Goal: Navigation & Orientation: Find specific page/section

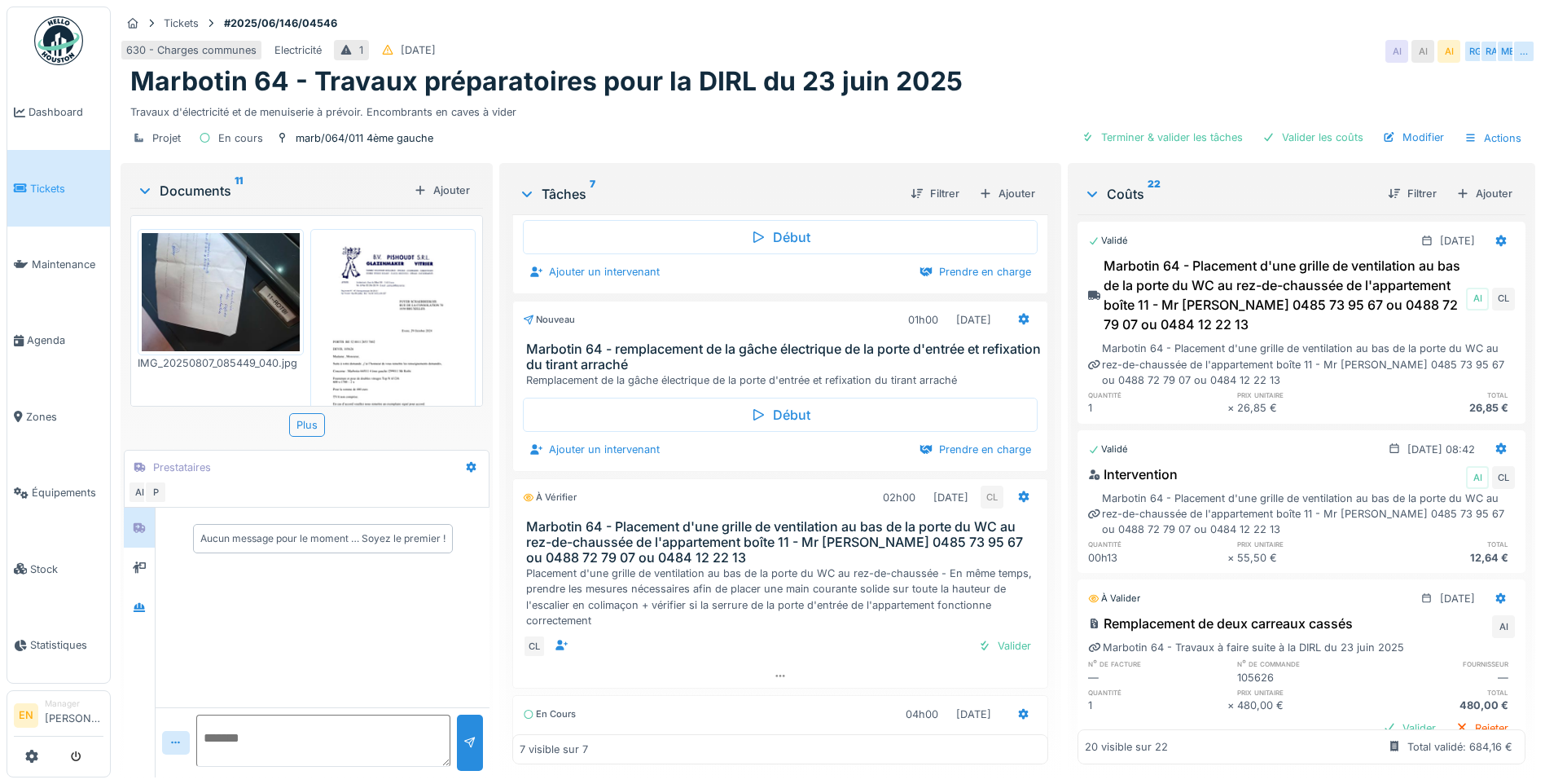
scroll to position [488, 0]
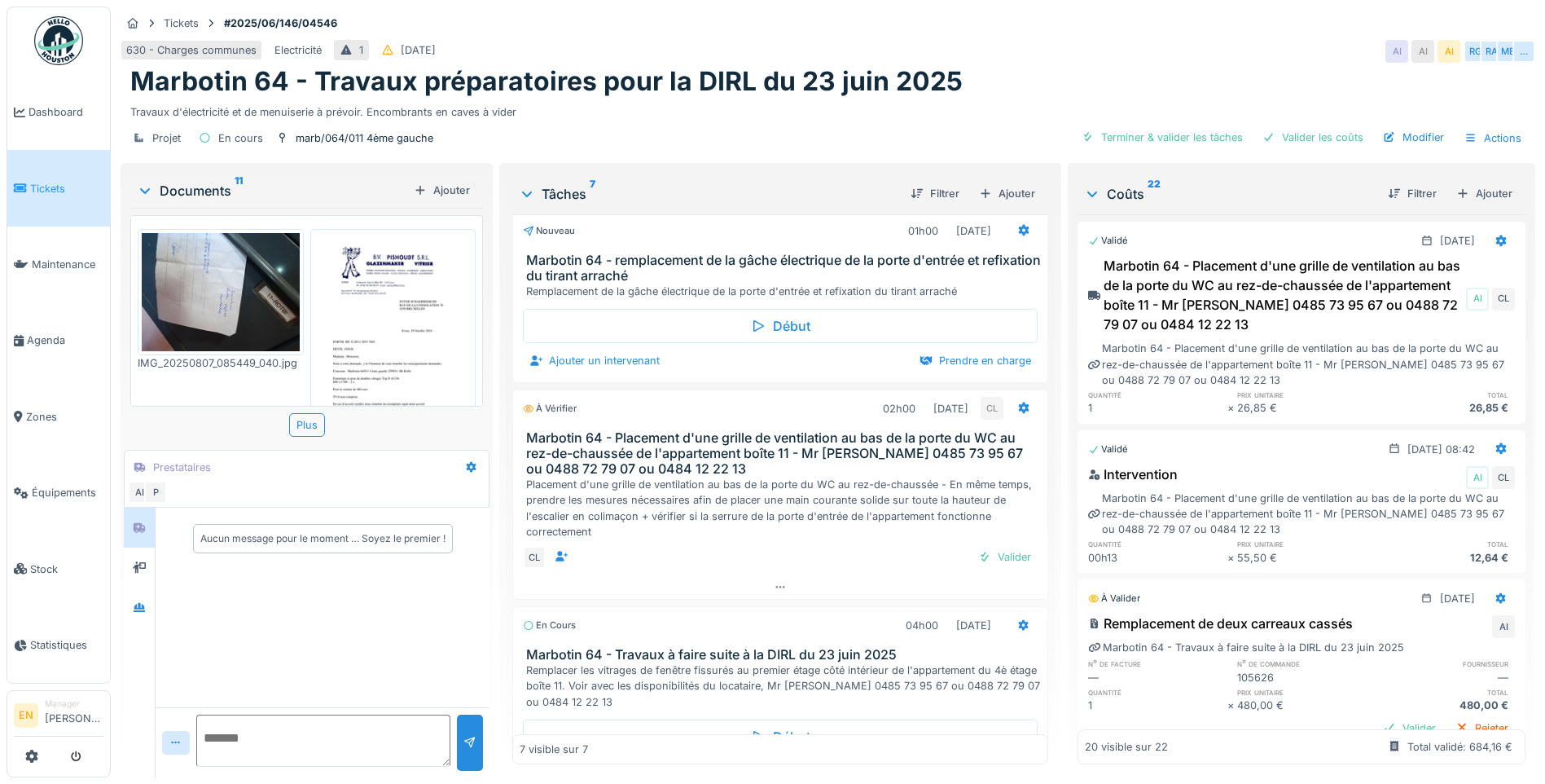
click at [1291, 69] on div "Marbotin 64 - Travaux préparatoires pour la DIRL du 23 juin 2025" at bounding box center [827, 82] width 1396 height 31
click at [774, 592] on icon at bounding box center [780, 587] width 13 height 11
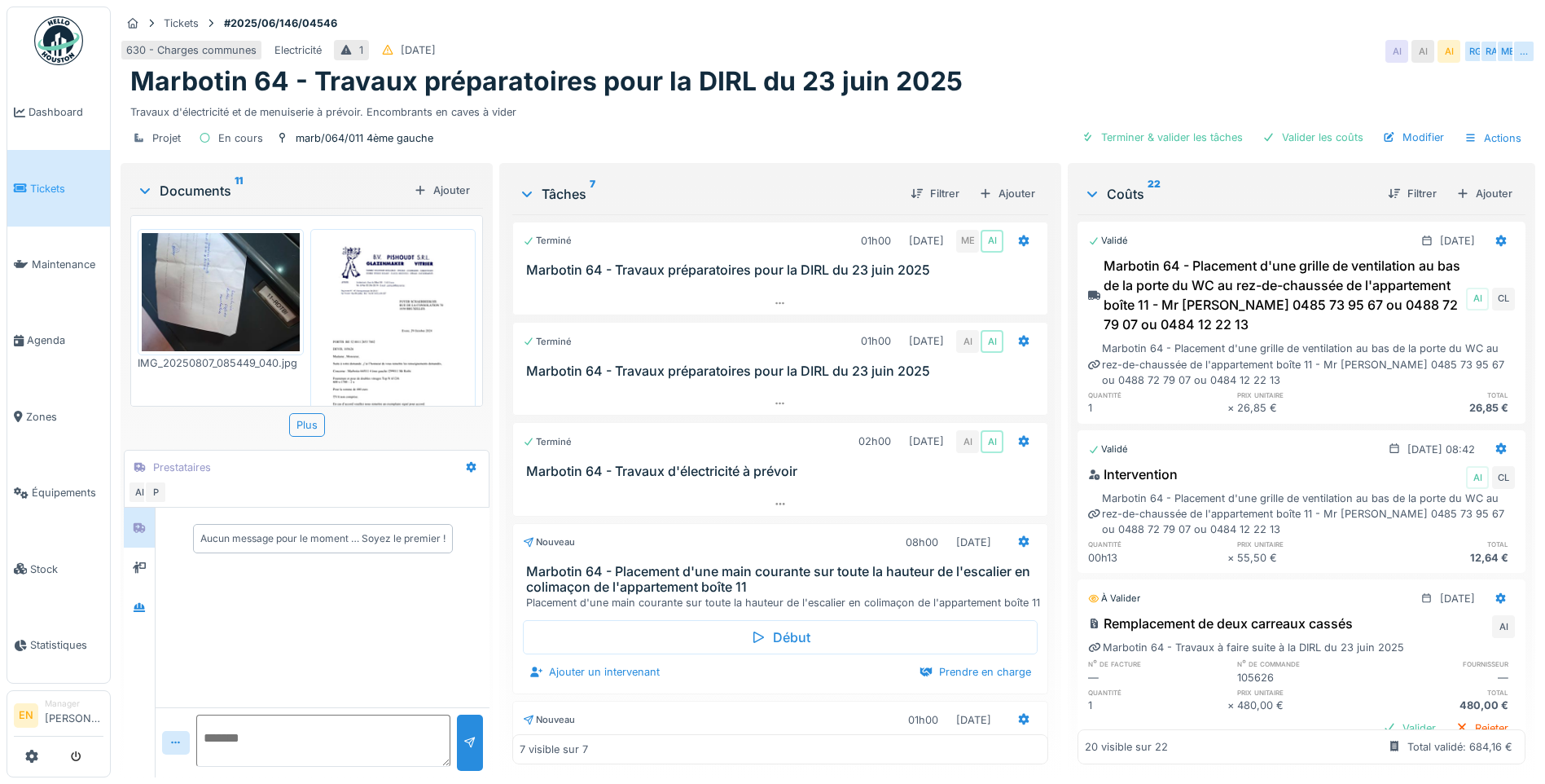
scroll to position [0, 0]
click at [142, 614] on div at bounding box center [140, 607] width 13 height 15
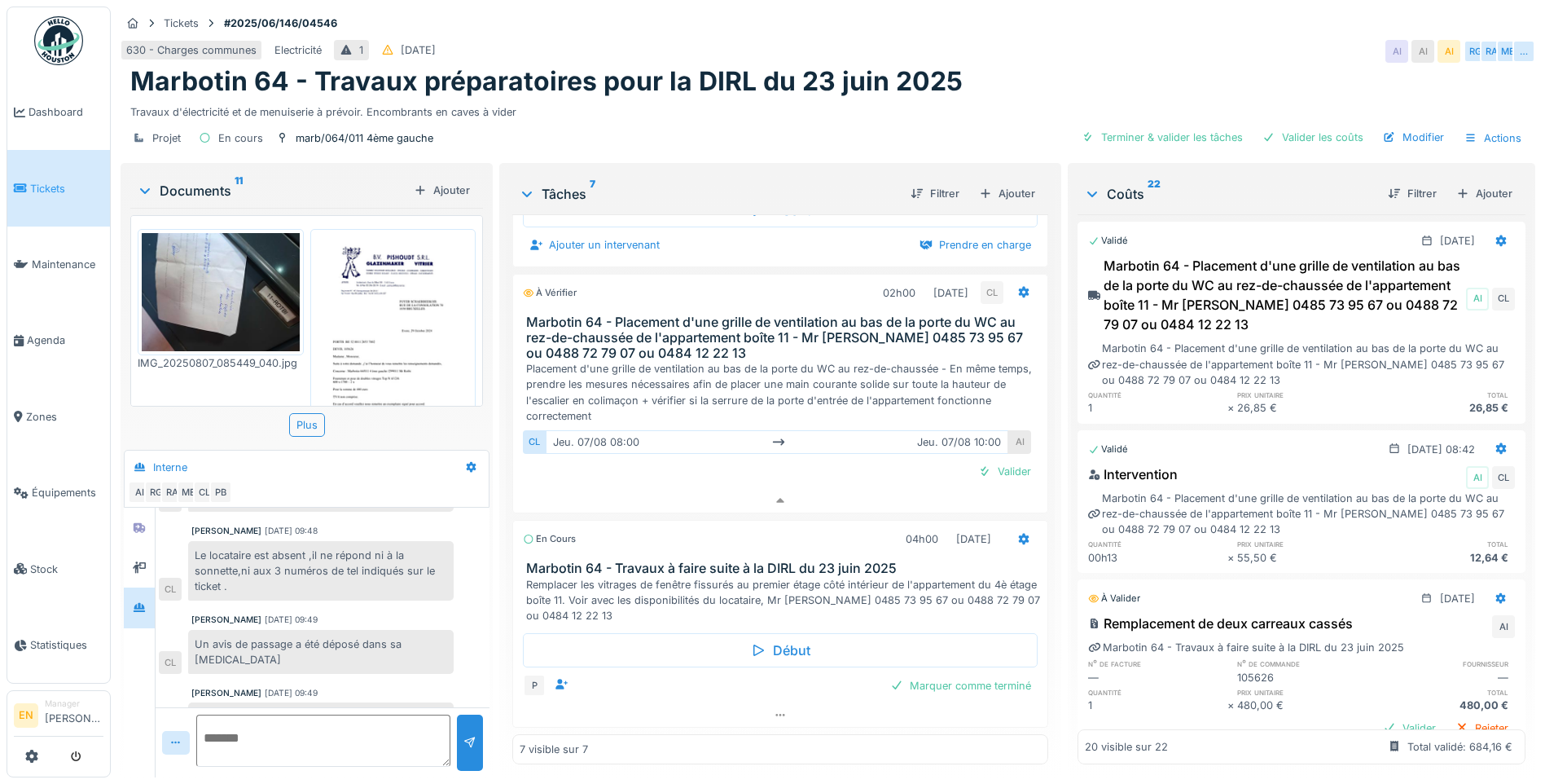
scroll to position [620, 0]
click at [920, 90] on h1 "Marbotin 64 - Travaux préparatoires pour la DIRL du 23 juin 2025" at bounding box center [546, 82] width 832 height 31
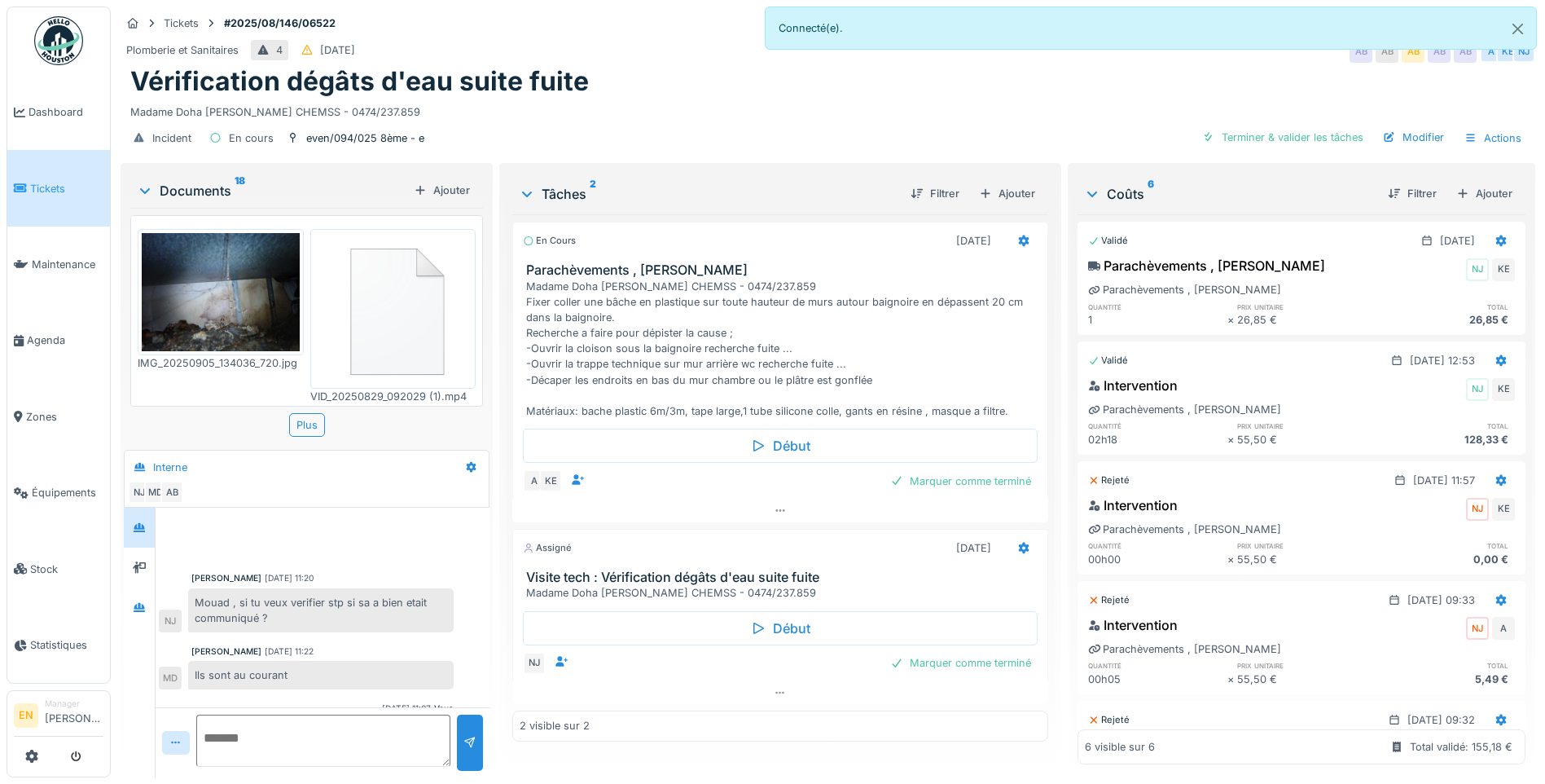
scroll to position [150, 0]
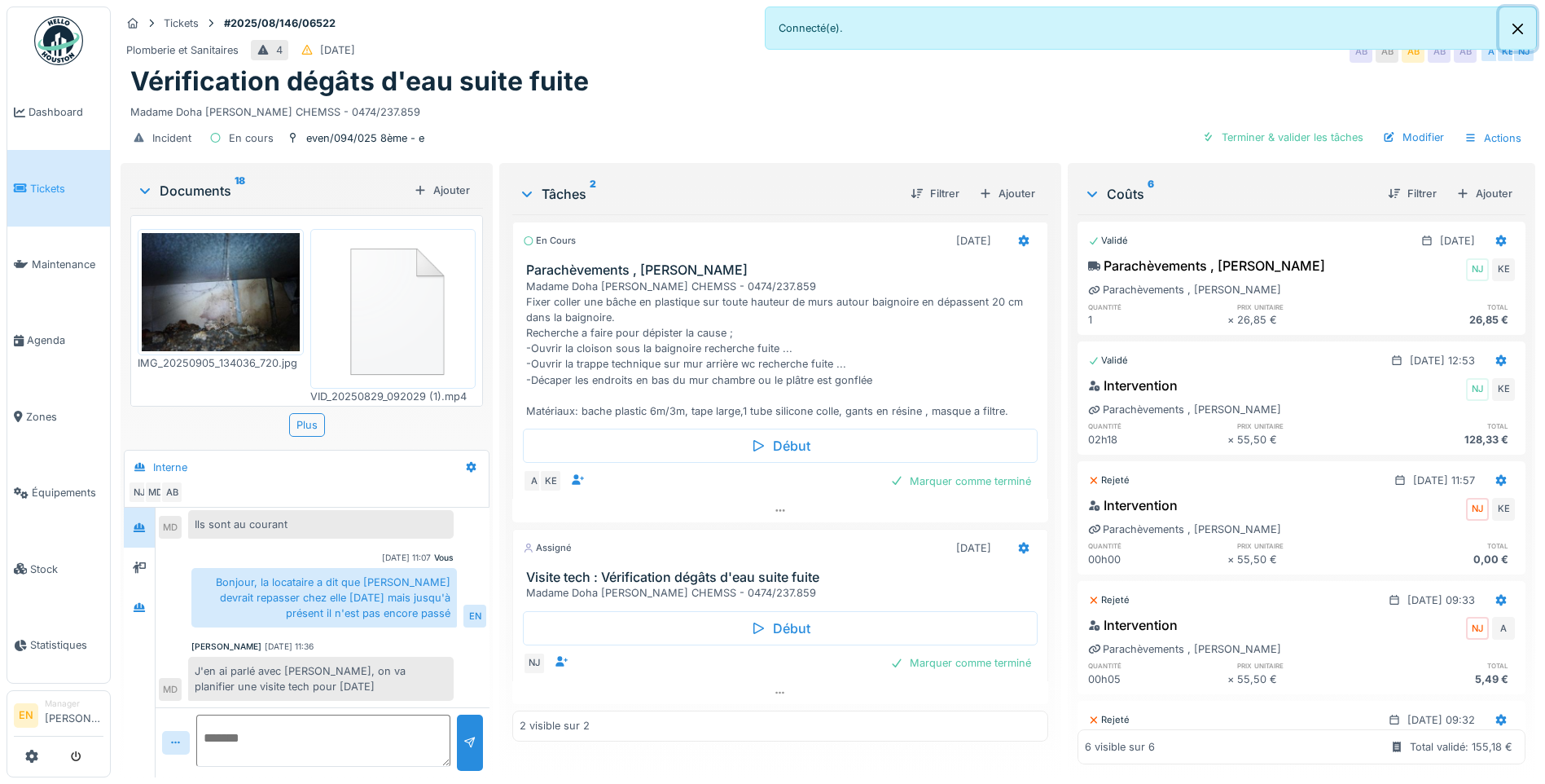
click at [1522, 31] on button "Close" at bounding box center [1518, 29] width 37 height 43
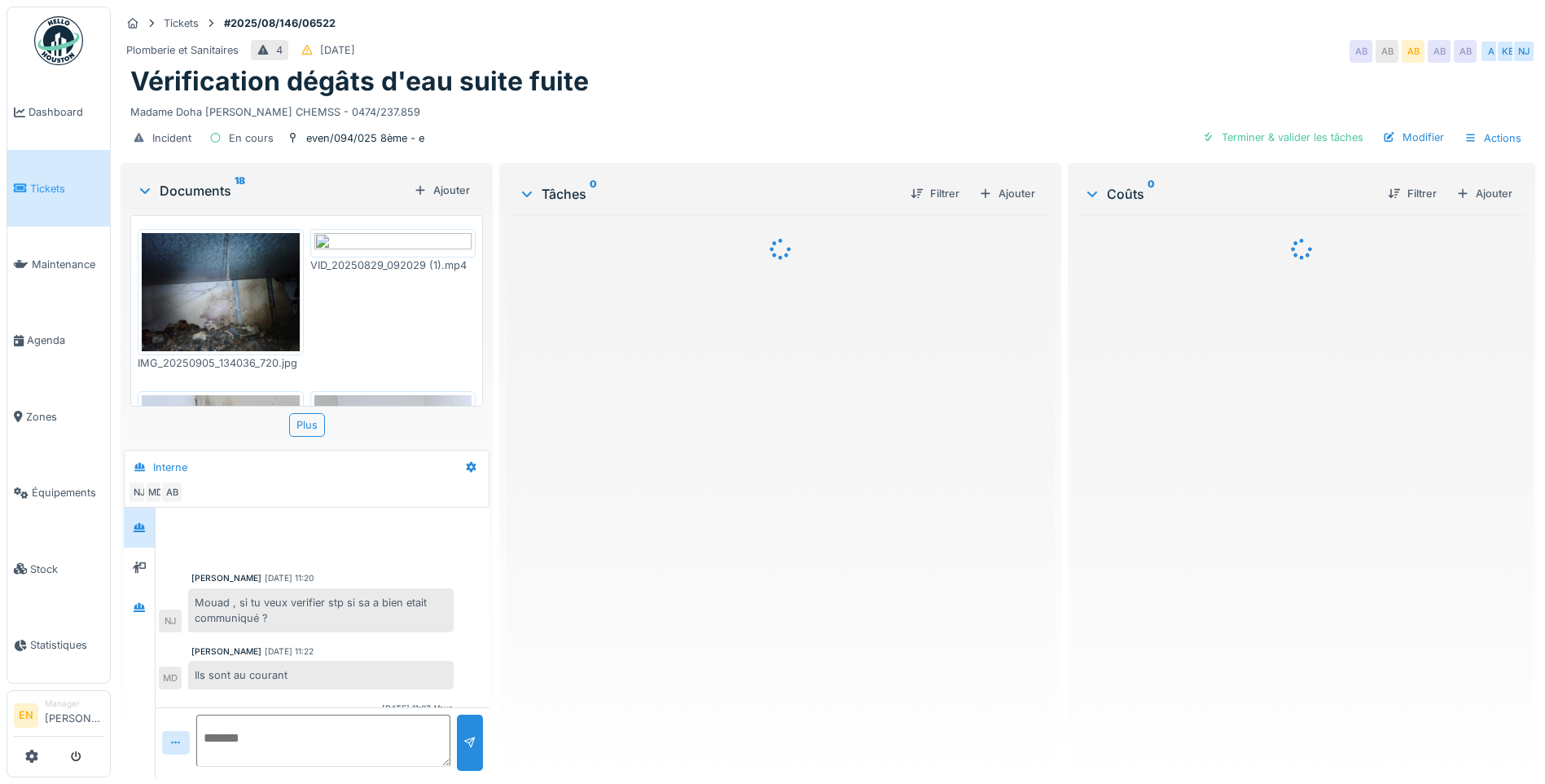
scroll to position [151, 0]
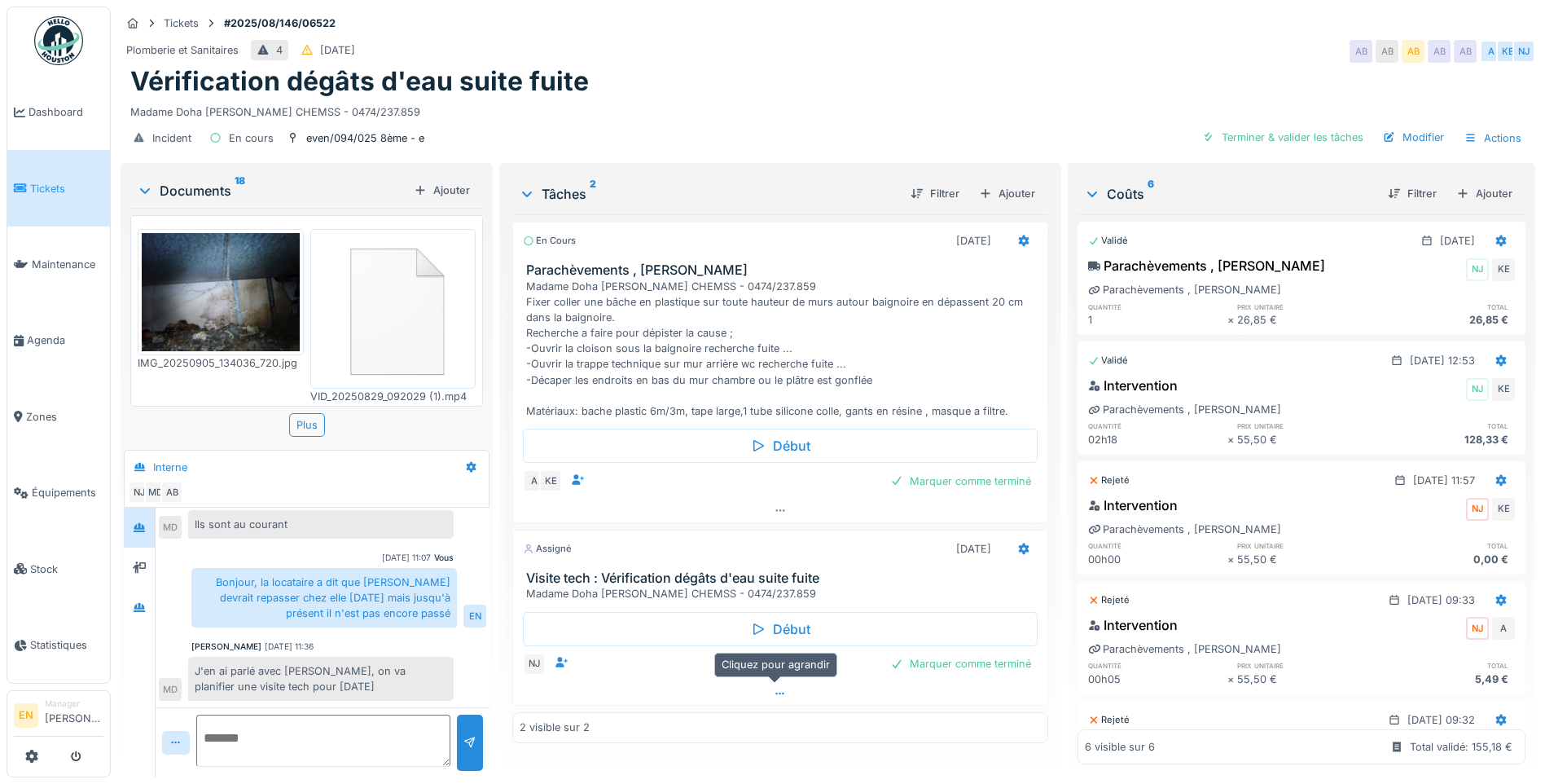
click at [775, 689] on icon at bounding box center [780, 693] width 13 height 11
click at [37, 337] on span "Agenda" at bounding box center [65, 340] width 77 height 15
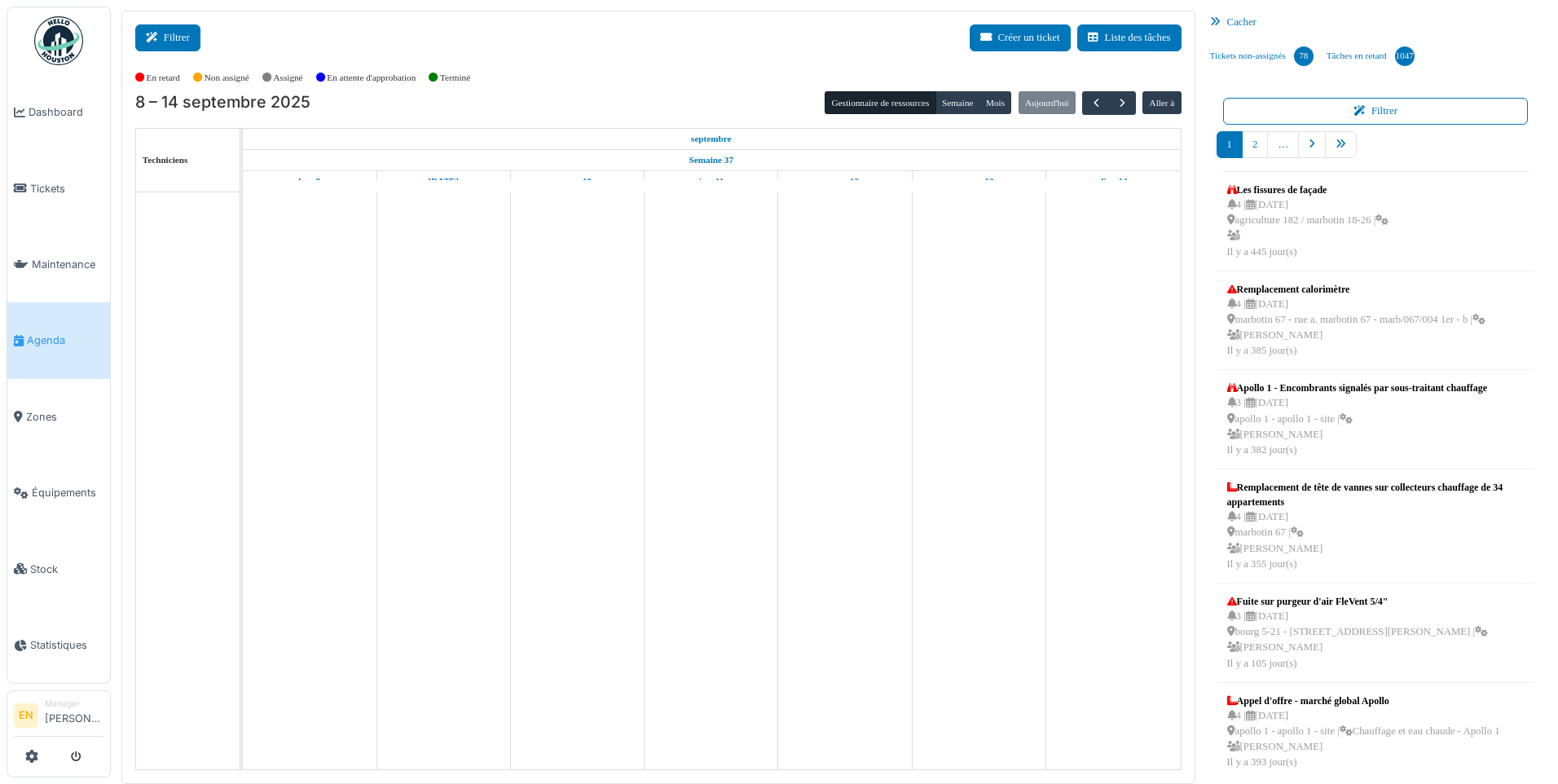
click at [150, 41] on icon at bounding box center [154, 38] width 18 height 11
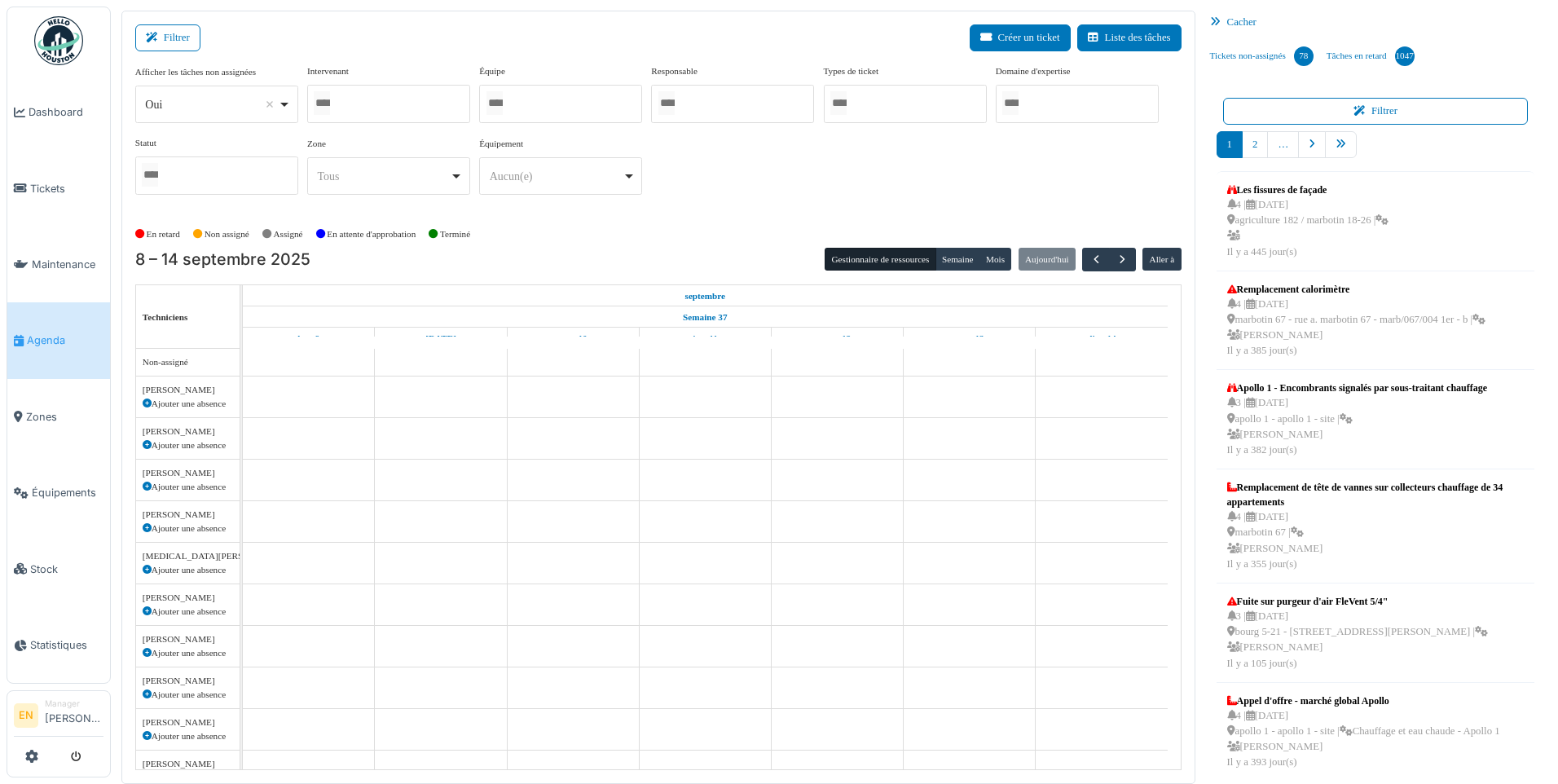
click at [285, 113] on div "Oui Remove item" at bounding box center [216, 104] width 149 height 24
select select "**"
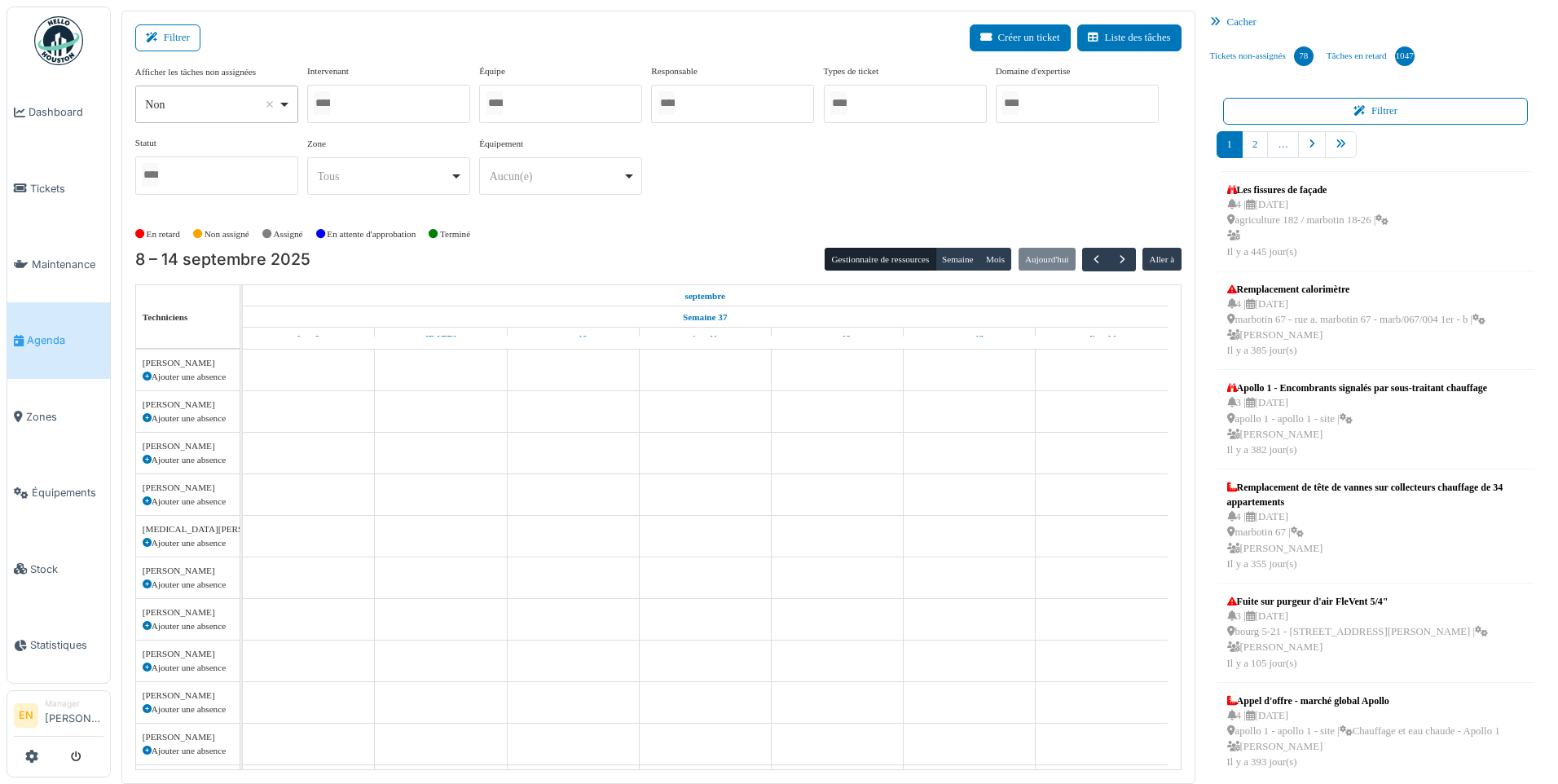
click at [356, 115] on div at bounding box center [388, 104] width 163 height 39
type input "******"
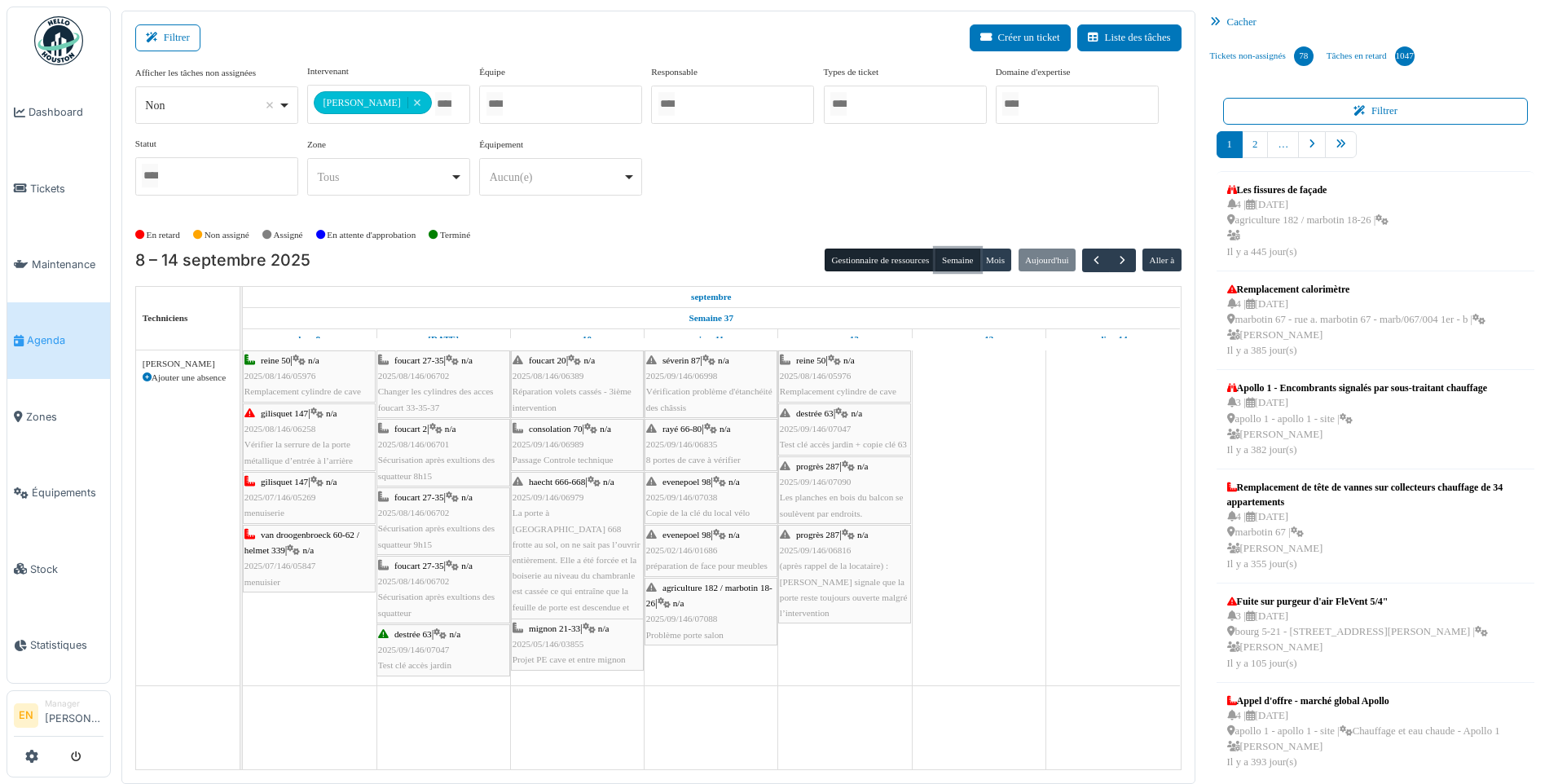
click at [954, 261] on button "Semaine" at bounding box center [958, 260] width 45 height 23
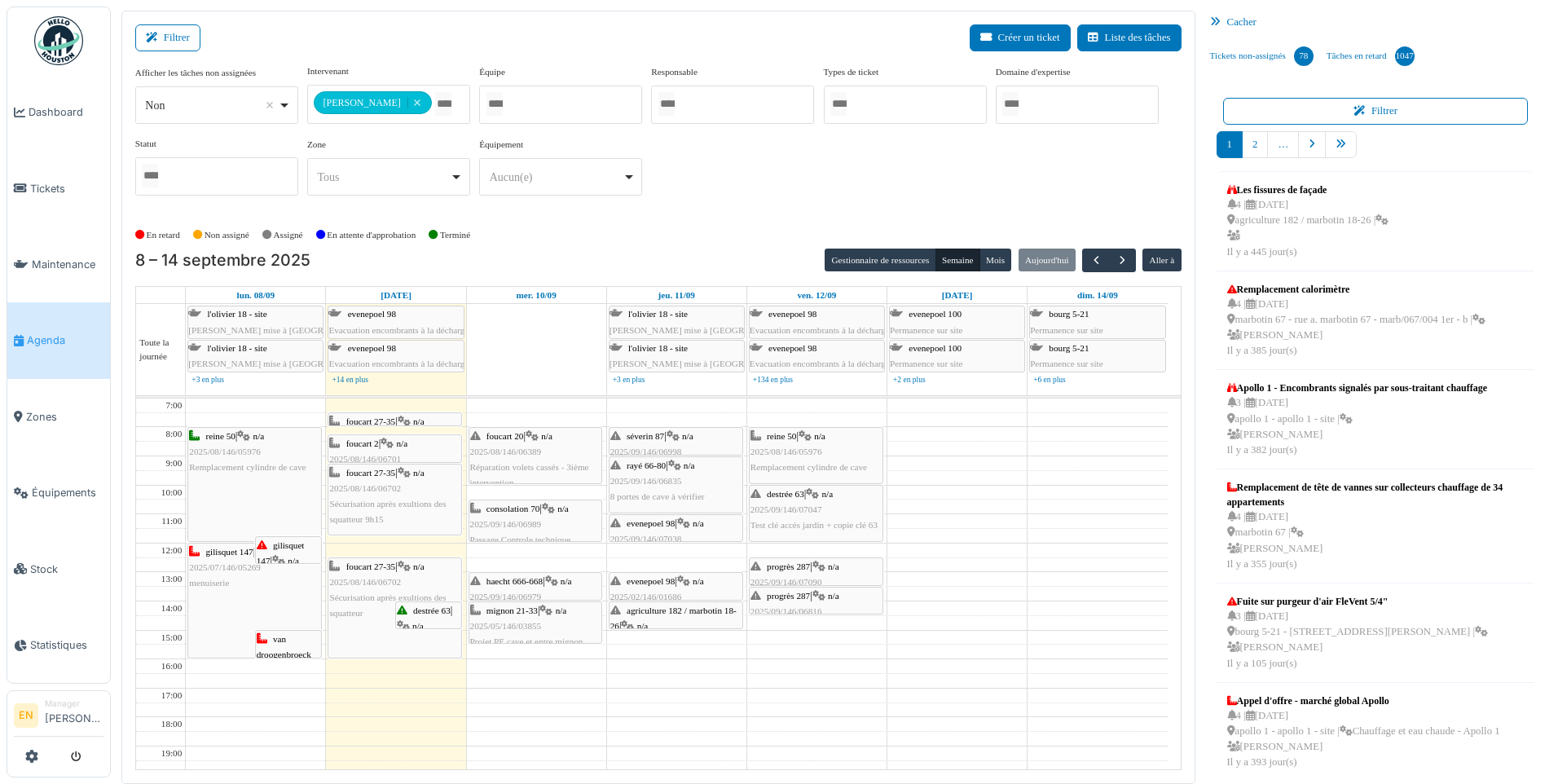
click at [700, 218] on div "**********" at bounding box center [658, 143] width 1046 height 157
click at [1118, 260] on span "button" at bounding box center [1122, 260] width 13 height 13
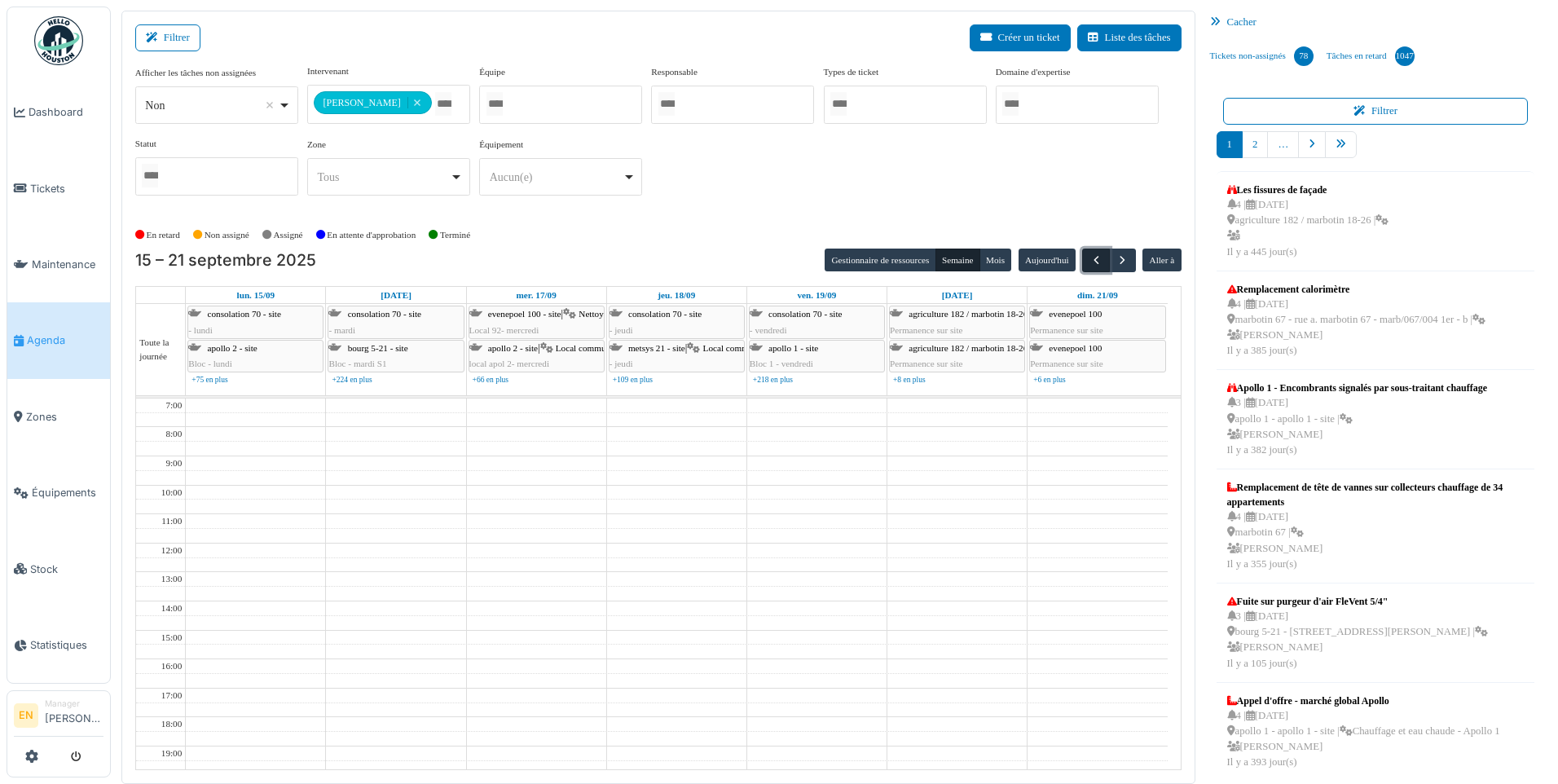
click at [1094, 262] on span "button" at bounding box center [1096, 260] width 13 height 13
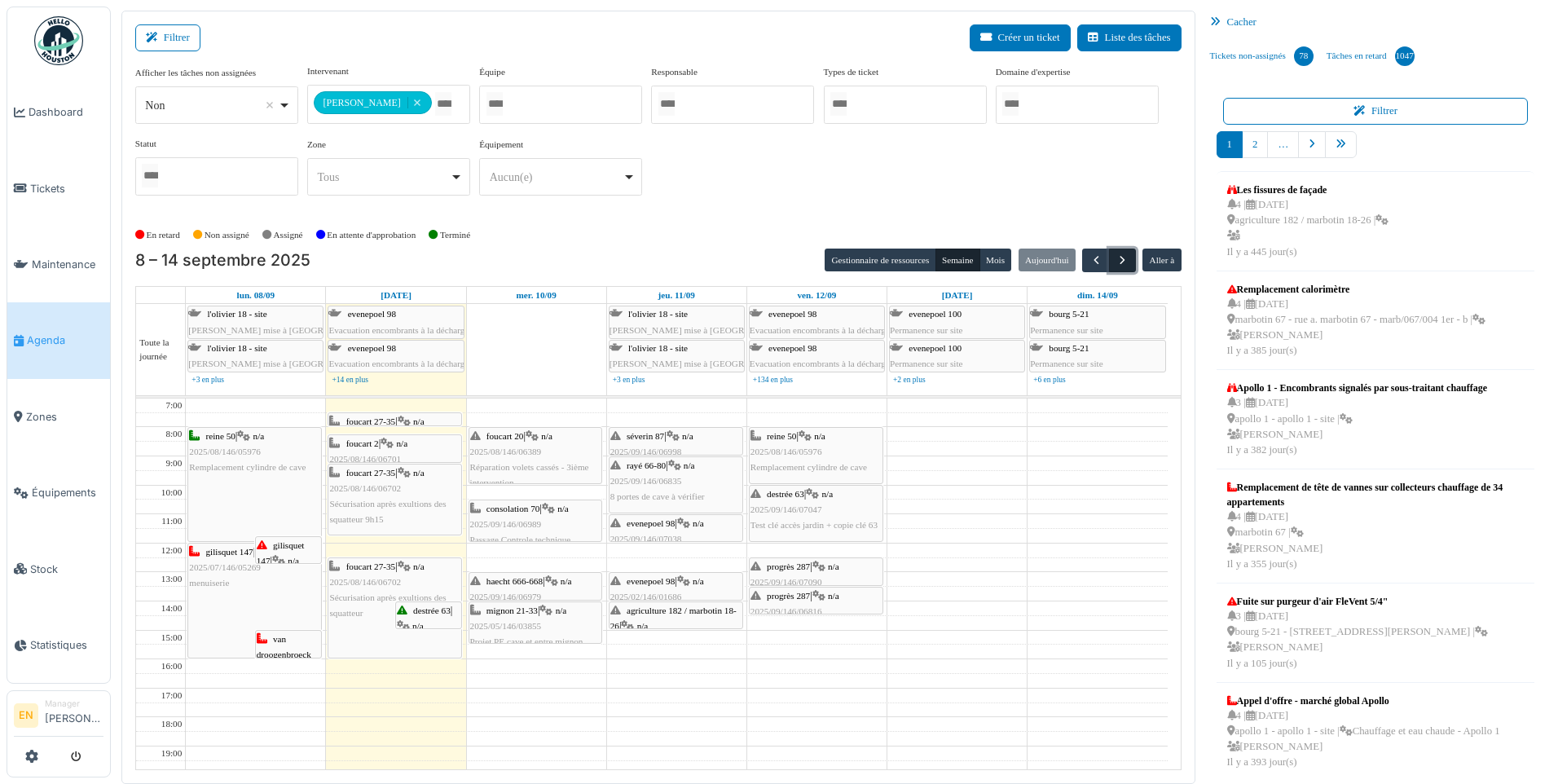
click at [1121, 260] on span "button" at bounding box center [1122, 260] width 13 height 13
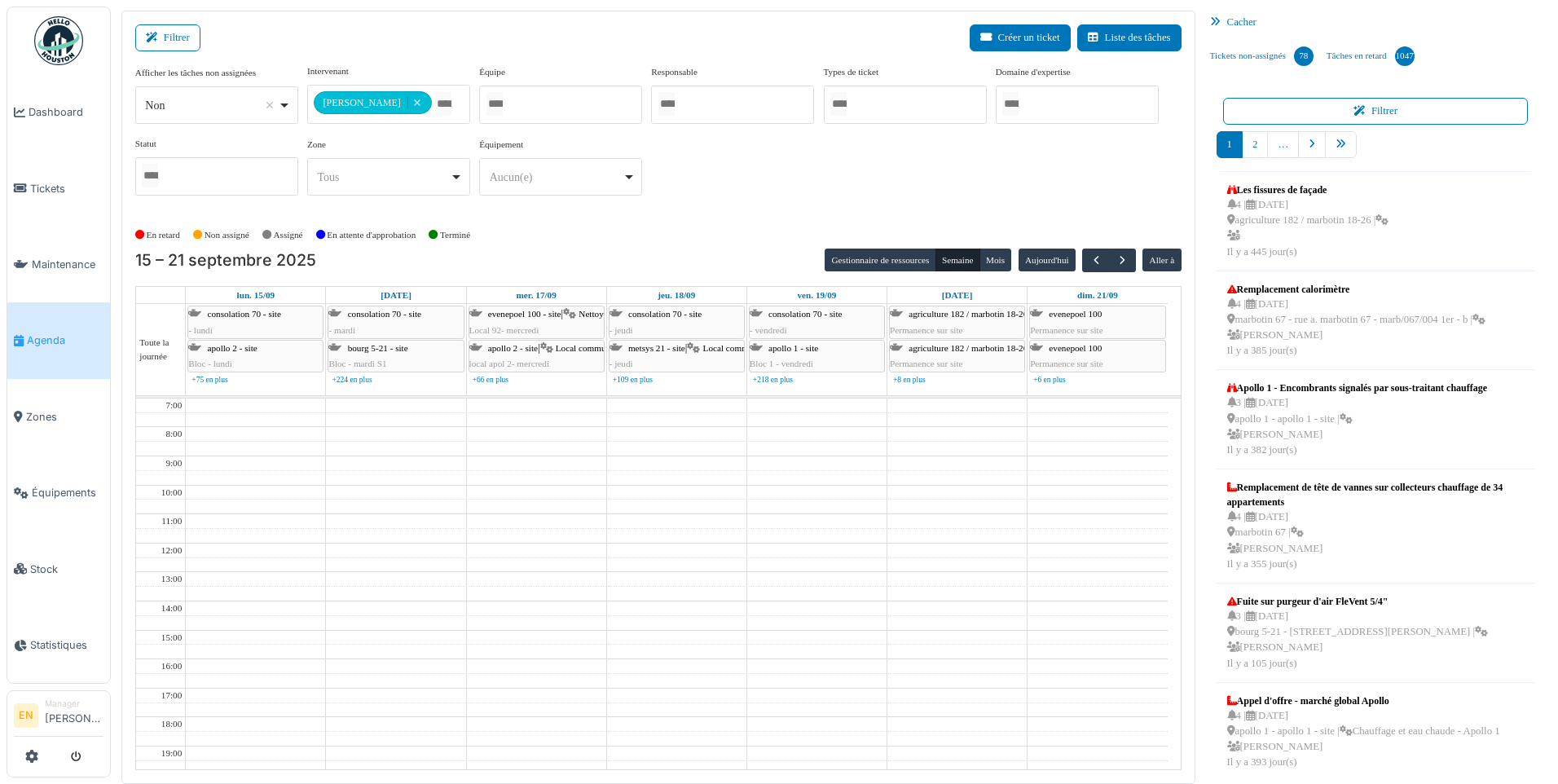
click at [732, 240] on div "En retard Non assigné [GEOGRAPHIC_DATA] En attente d'approbation Terminé" at bounding box center [658, 235] width 1046 height 27
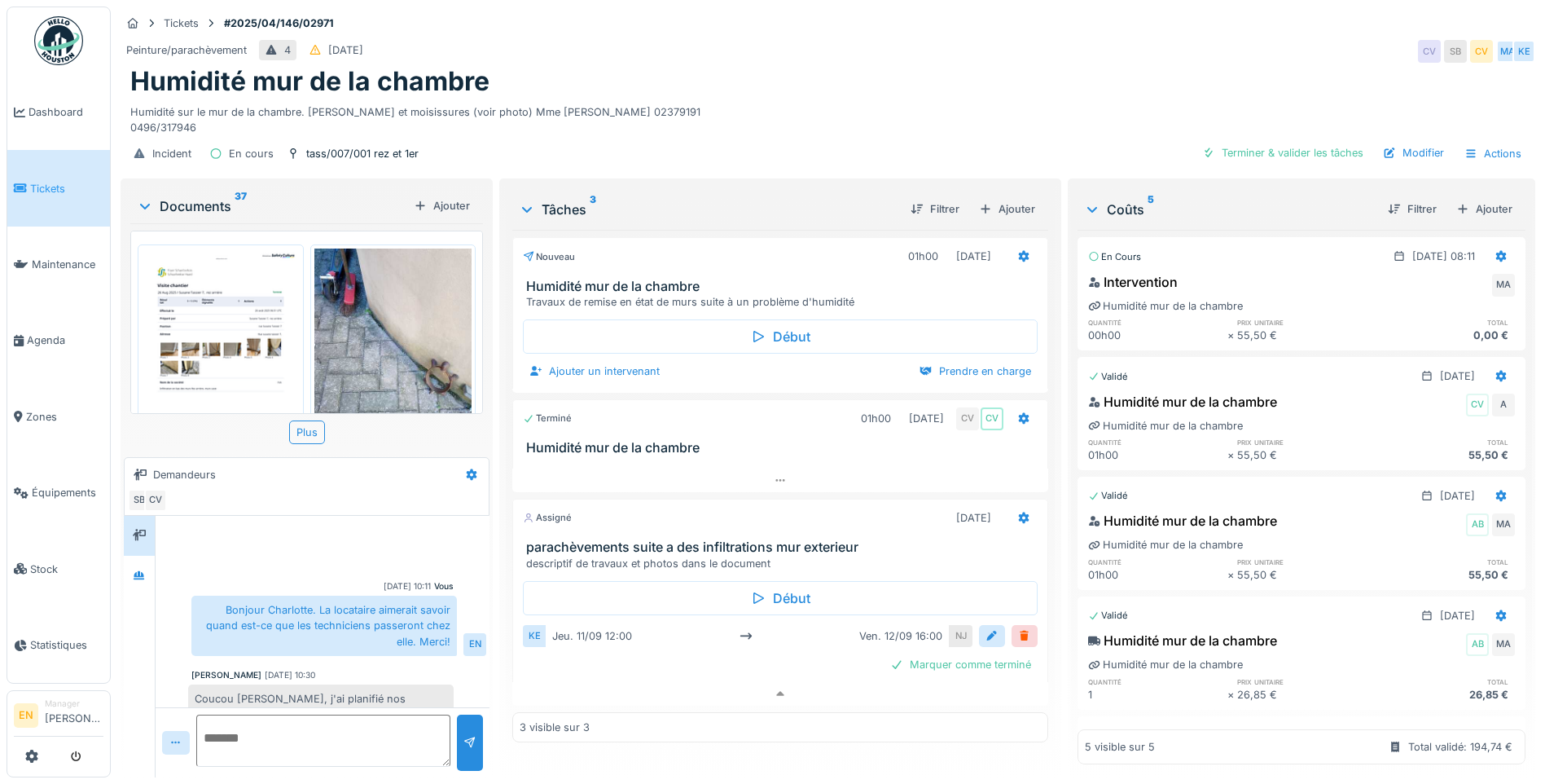
scroll to position [191, 0]
